Goal: Information Seeking & Learning: Learn about a topic

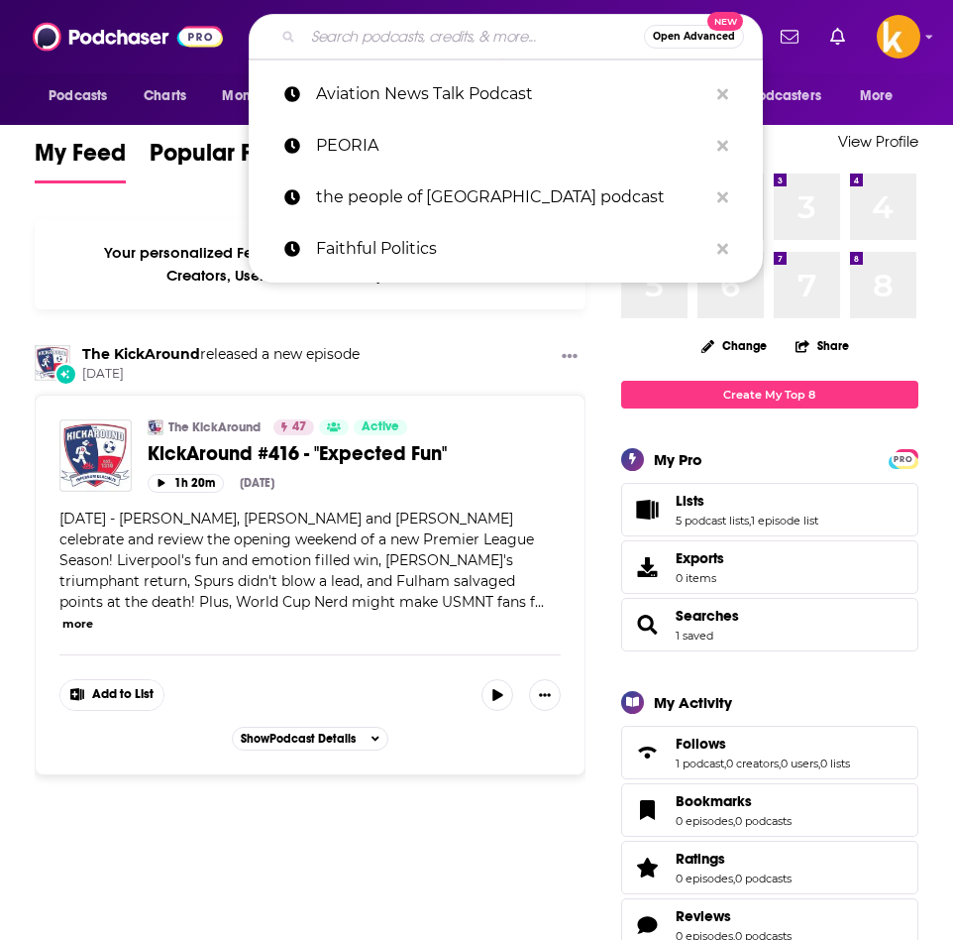
click at [383, 49] on input "Search podcasts, credits, & more..." at bounding box center [473, 37] width 341 height 32
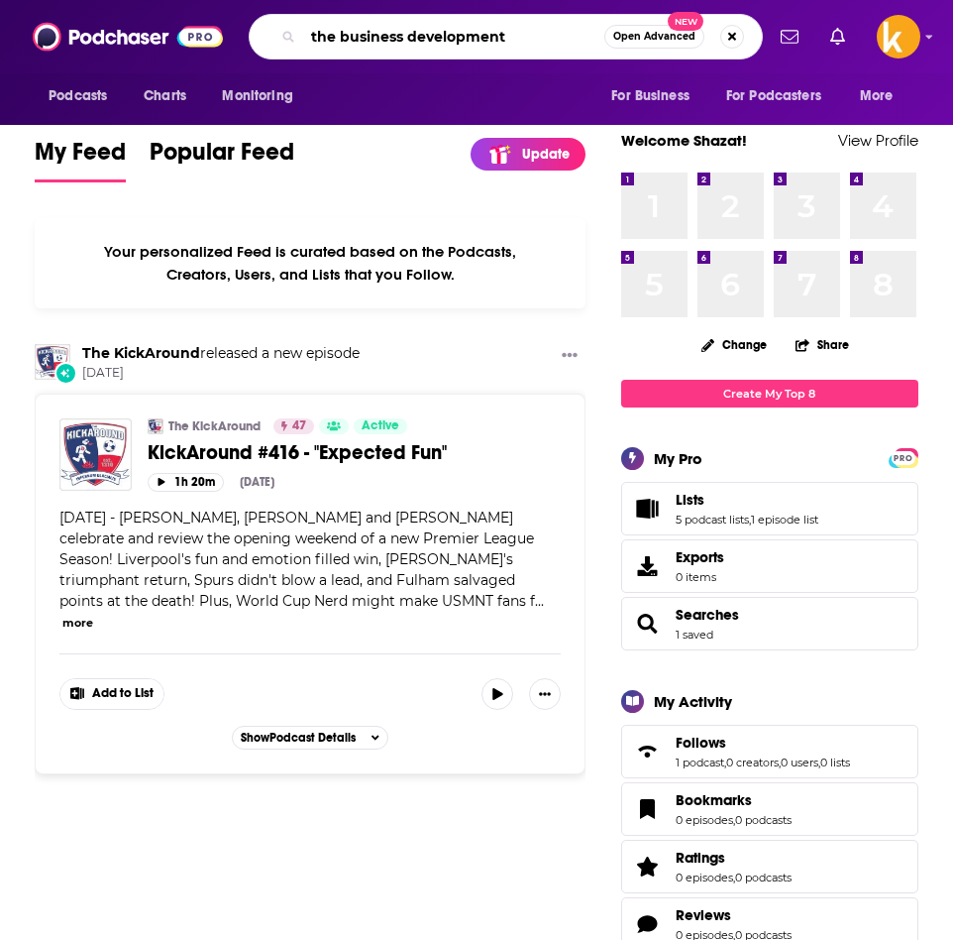
type input "the business development"
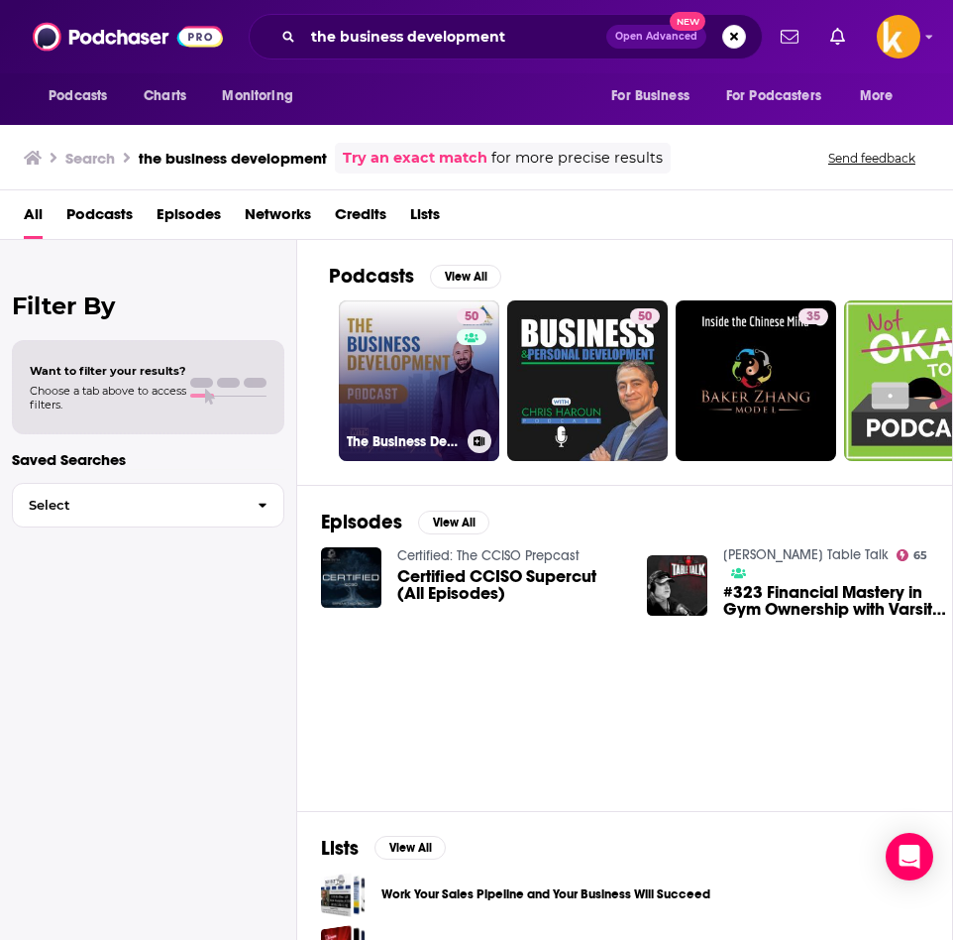
click at [403, 404] on link "50 The Business Development Podcast" at bounding box center [419, 380] width 161 height 161
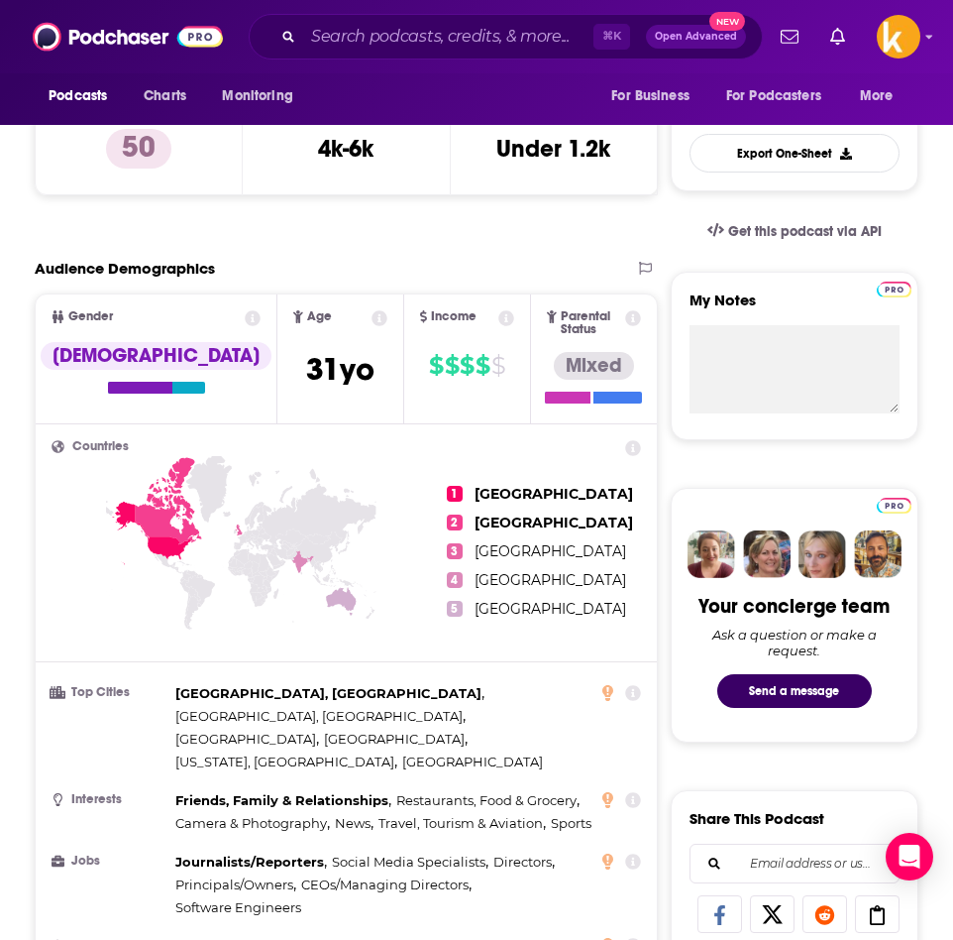
scroll to position [577, 0]
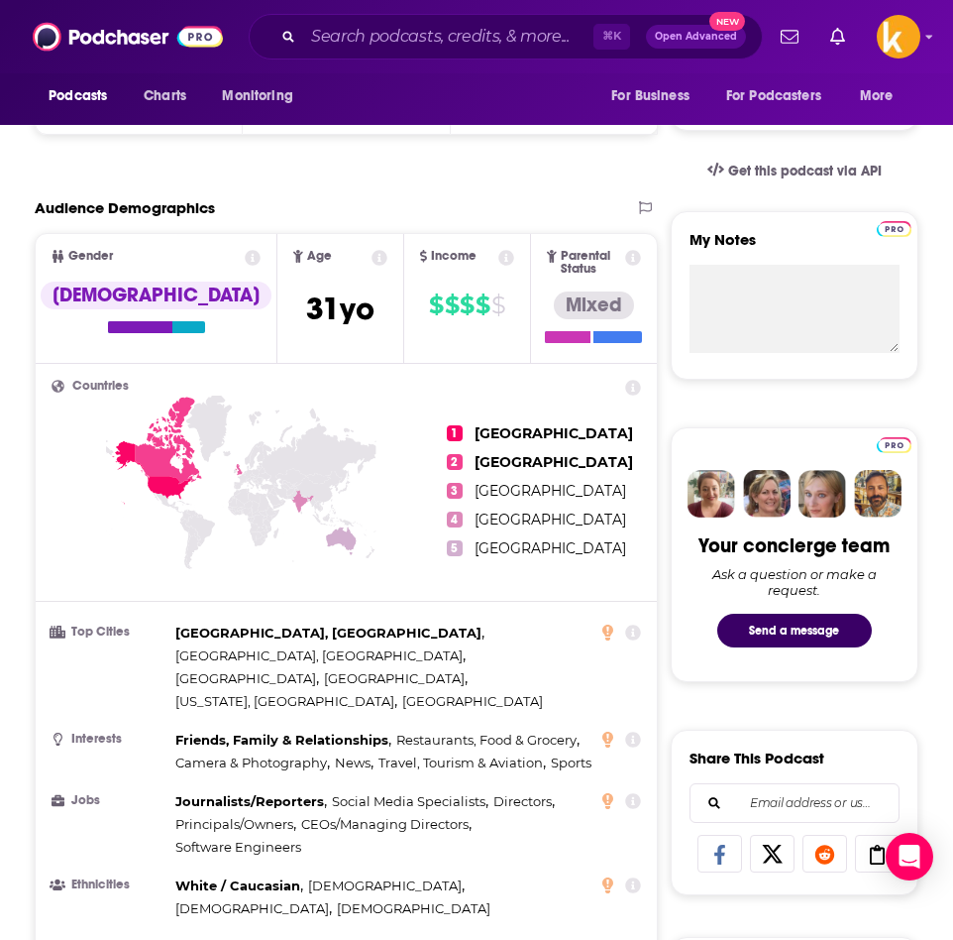
click at [355, 939] on p "Show More" at bounding box center [340, 958] width 59 height 14
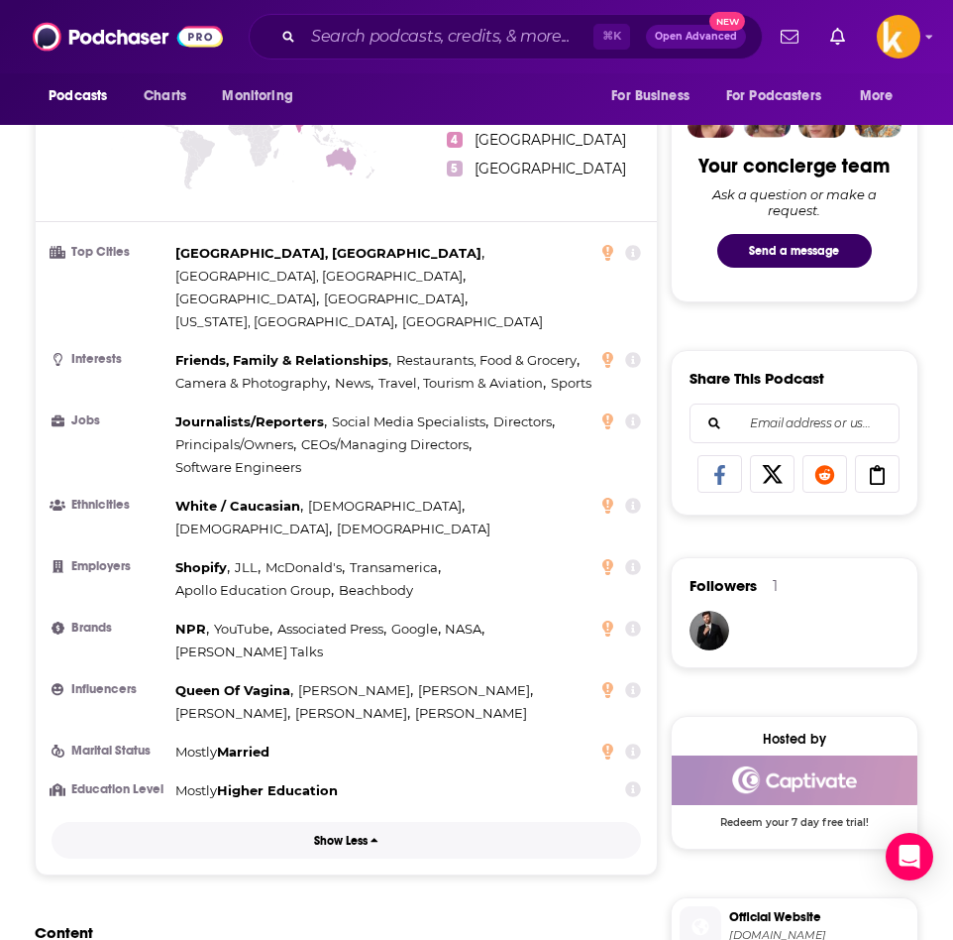
scroll to position [800, 0]
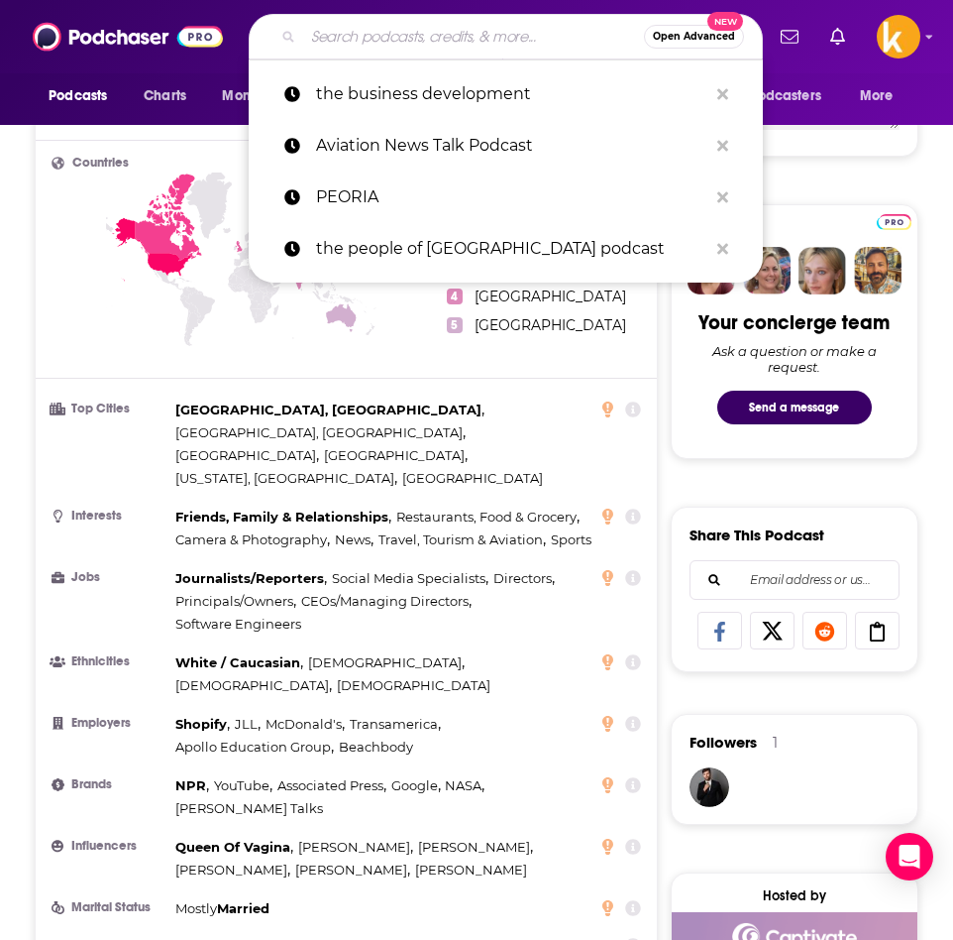
click at [421, 32] on input "Search podcasts, credits, & more..." at bounding box center [473, 37] width 341 height 32
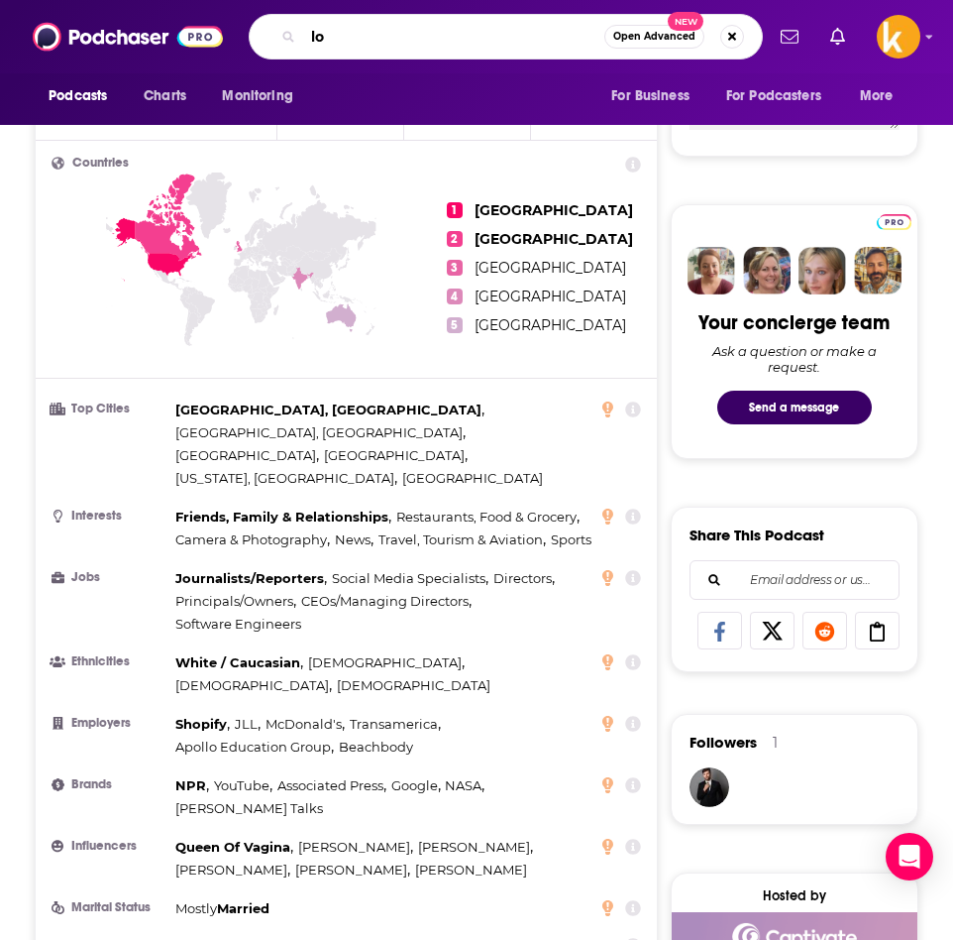
type input "l"
type input "lse ideas"
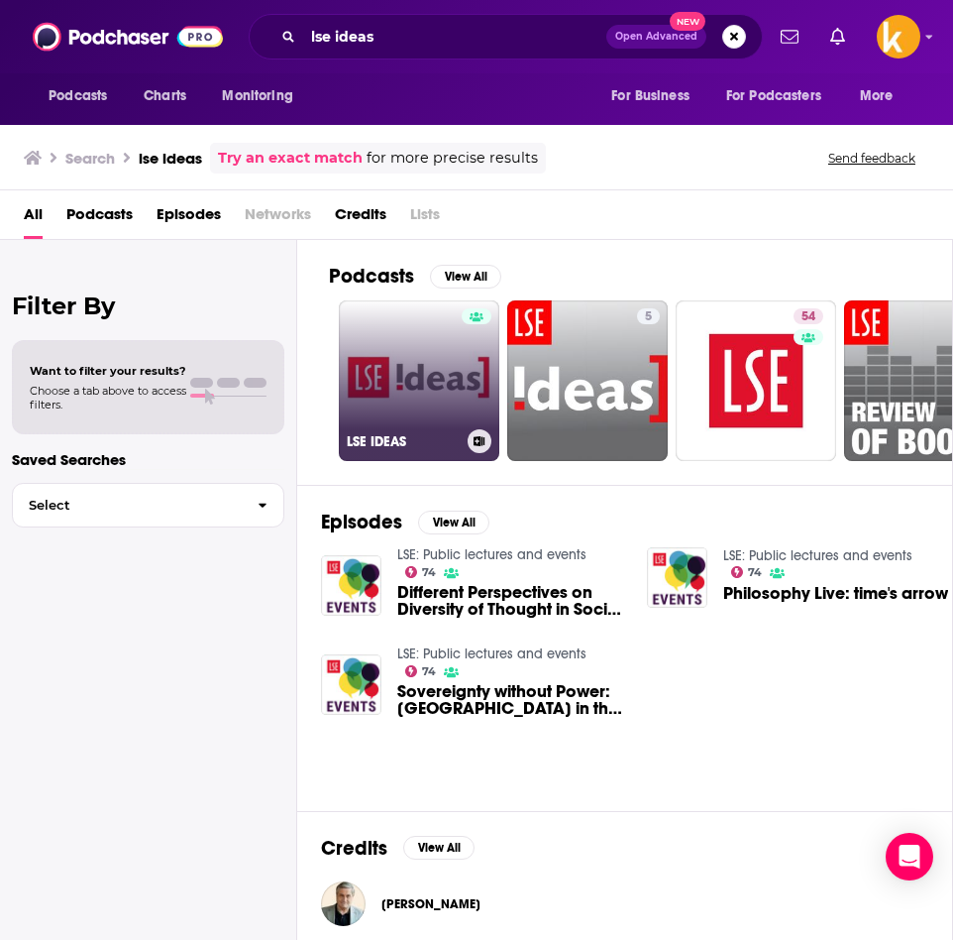
click at [395, 400] on link "LSE IDEAS" at bounding box center [419, 380] width 161 height 161
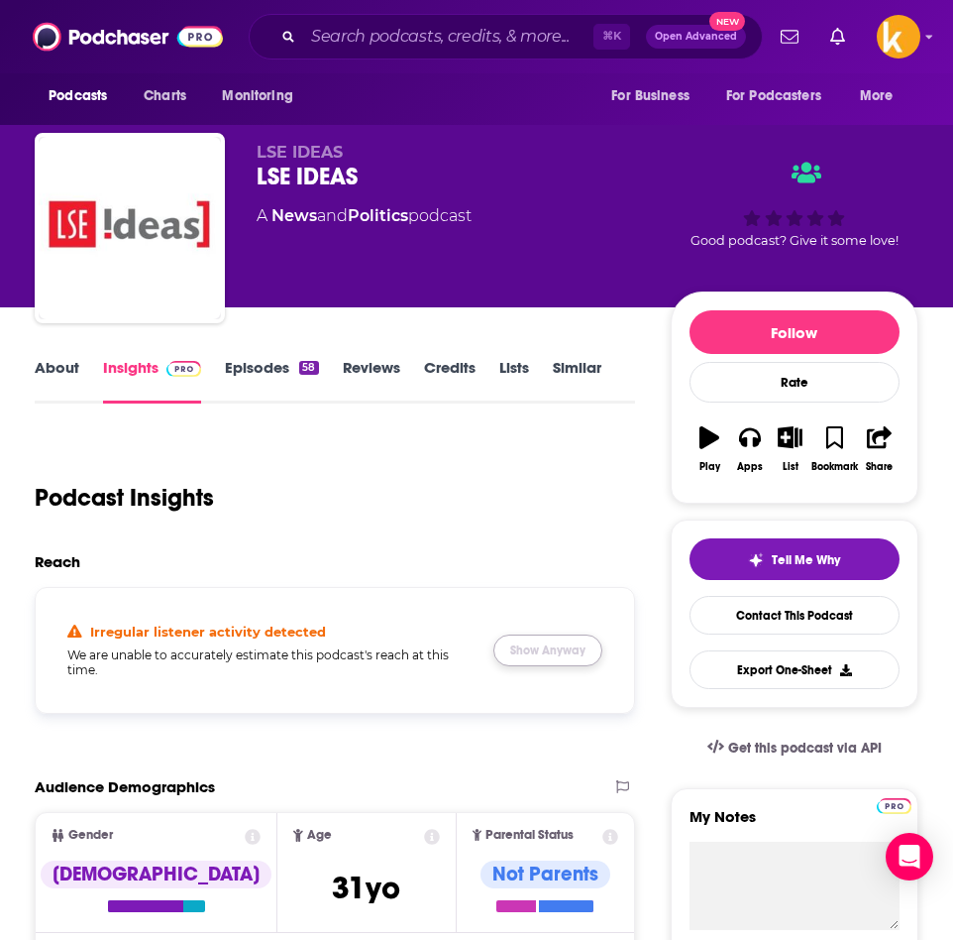
click at [540, 655] on button "Show Anyway" at bounding box center [548, 650] width 109 height 32
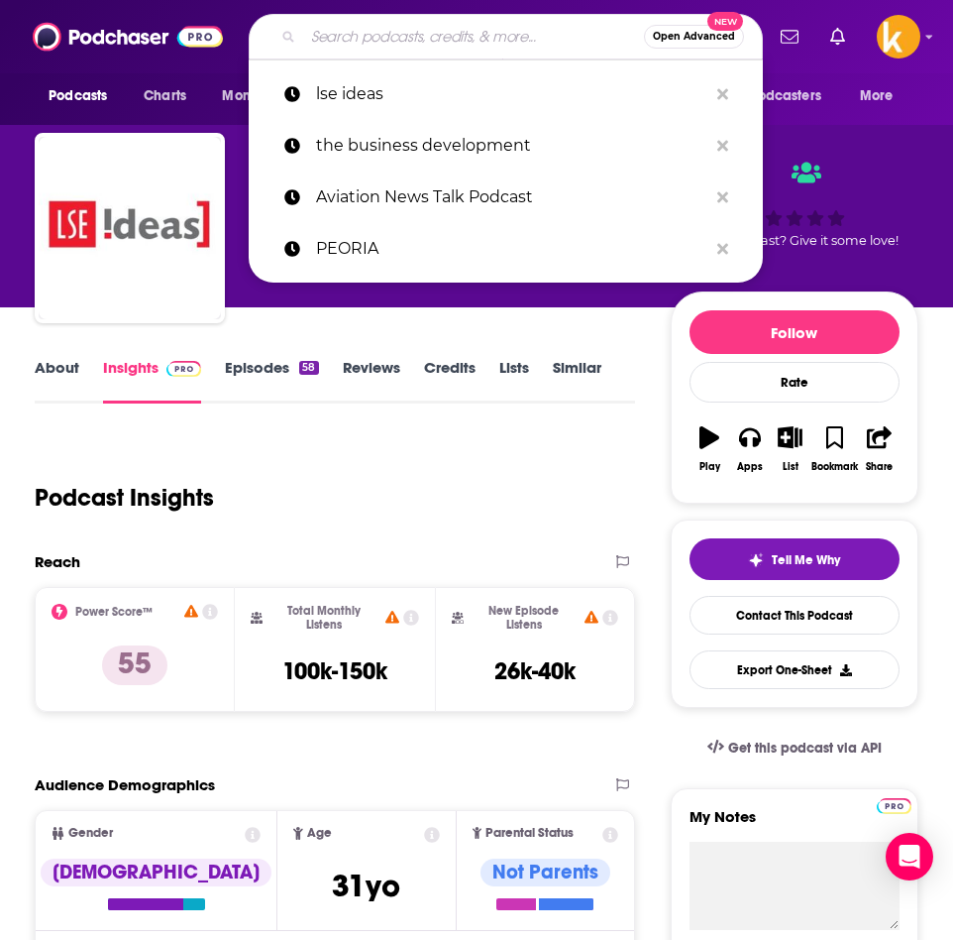
click at [400, 38] on input "Search podcasts, credits, & more..." at bounding box center [473, 37] width 341 height 32
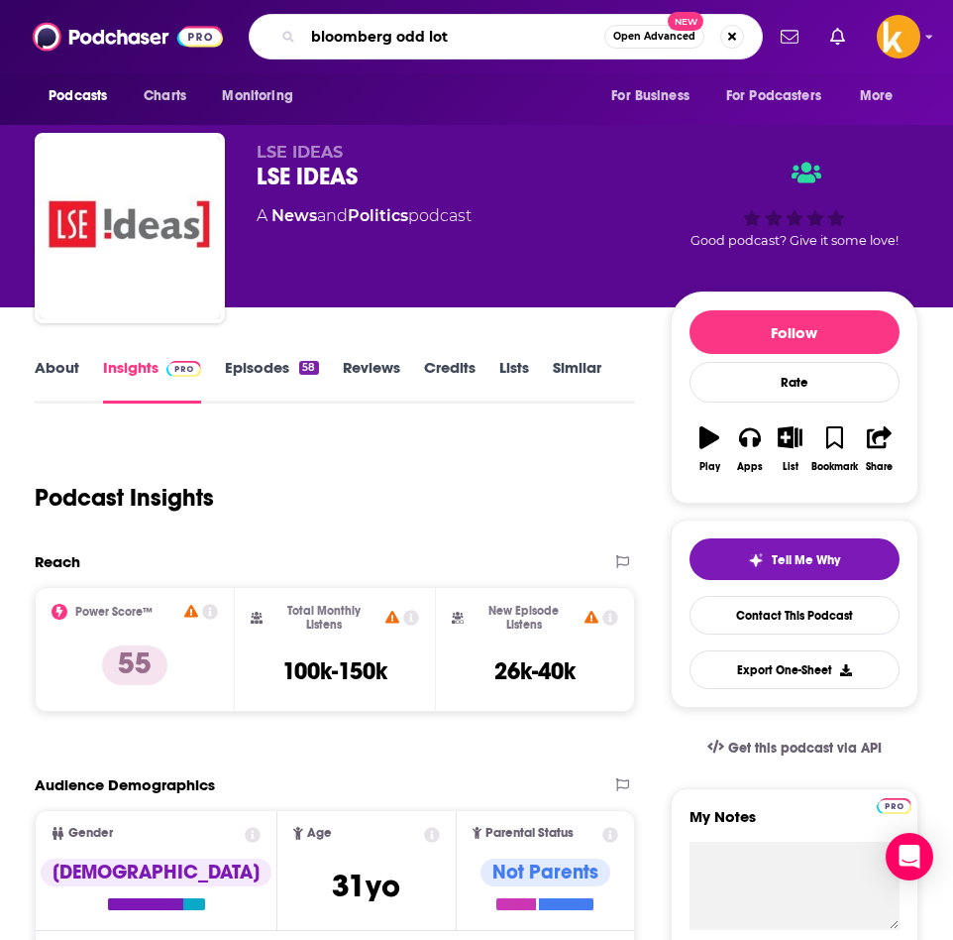
type input "bloomberg odd lots"
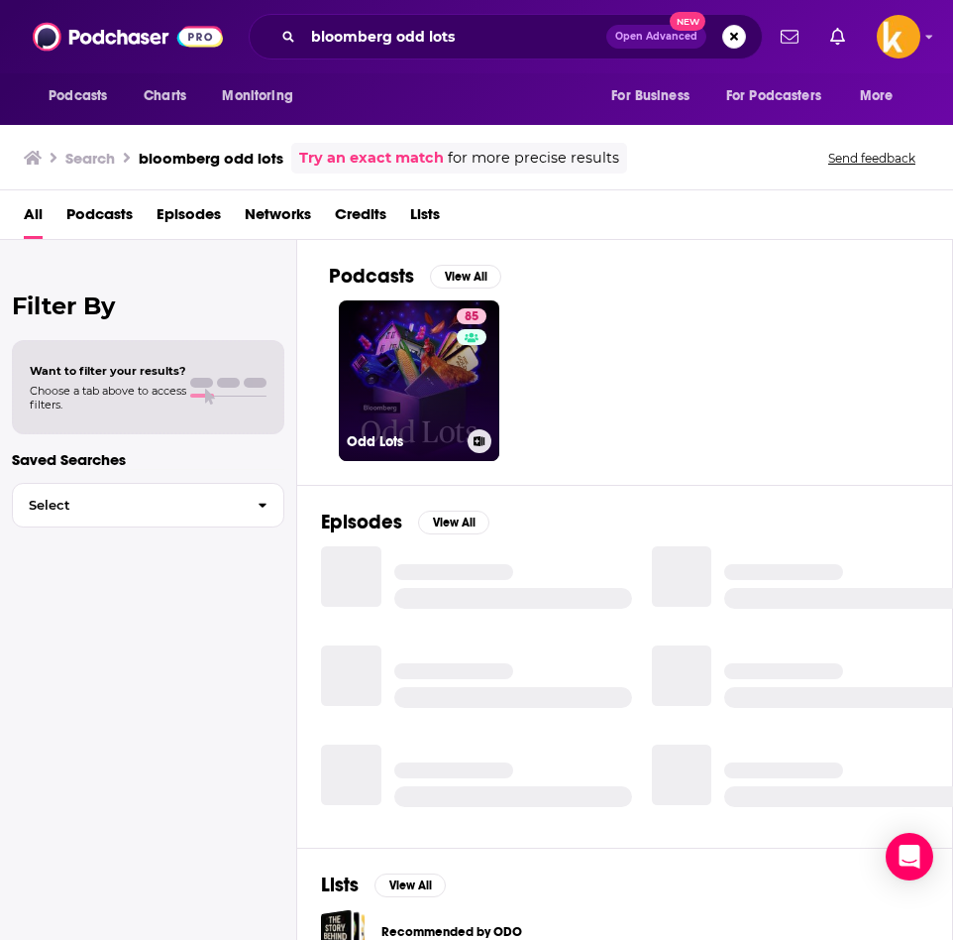
click at [408, 362] on link "85 Odd Lots" at bounding box center [419, 380] width 161 height 161
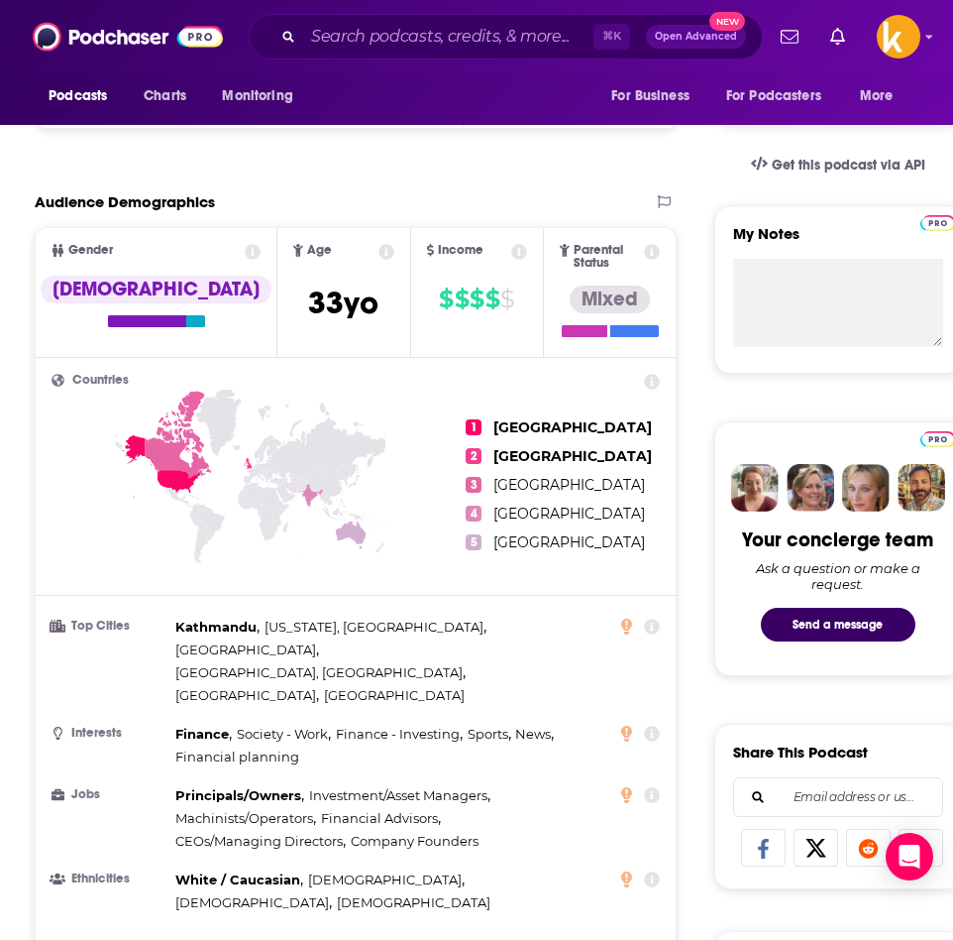
scroll to position [478, 0]
